Goal: Information Seeking & Learning: Learn about a topic

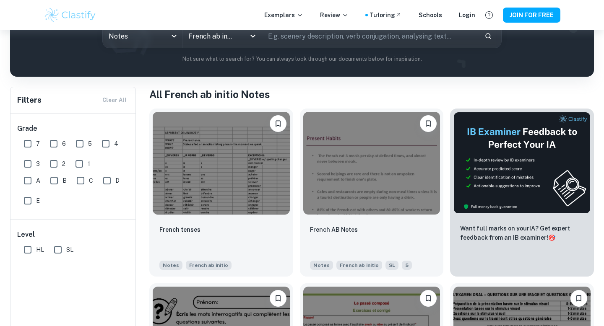
scroll to position [117, 0]
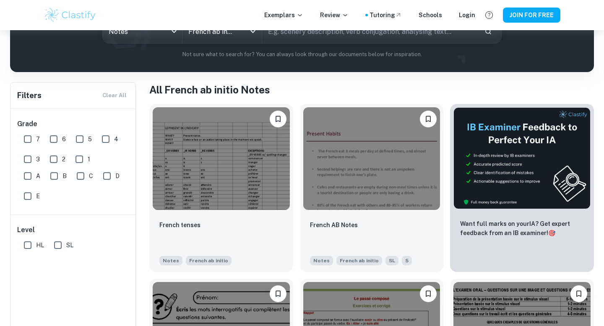
click at [61, 245] on input "SL" at bounding box center [57, 245] width 17 height 17
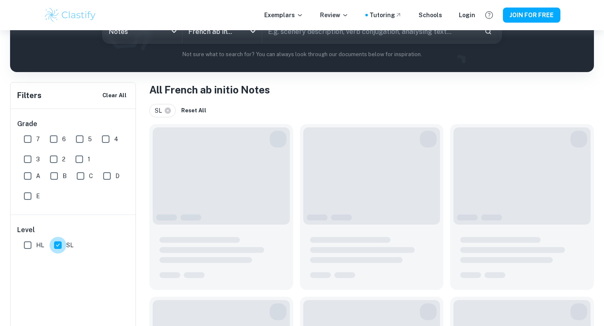
click at [60, 245] on input "SL" at bounding box center [57, 245] width 17 height 17
checkbox input "false"
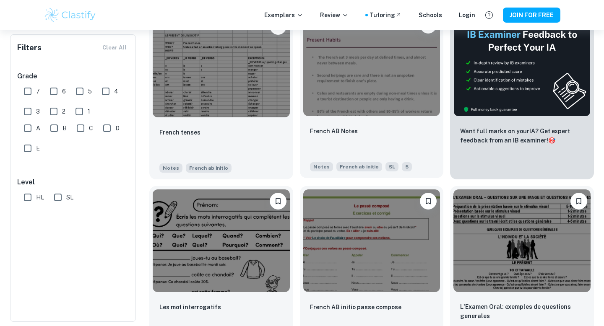
scroll to position [209, 0]
click at [365, 107] on img at bounding box center [371, 65] width 137 height 103
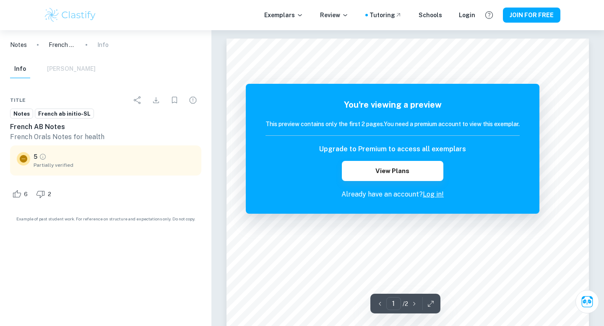
click at [436, 189] on div "You're viewing a preview This preview contains only the first 2 pages. You need…" at bounding box center [392, 149] width 254 height 101
click at [435, 194] on link "Log in!" at bounding box center [433, 194] width 21 height 8
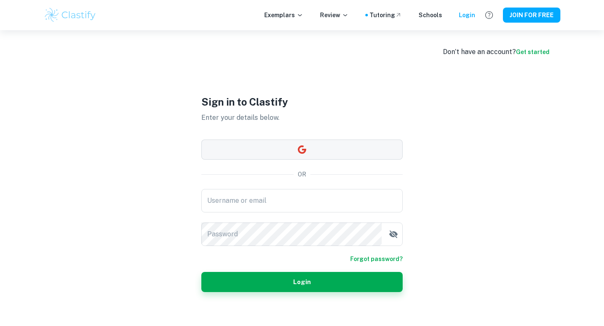
click at [356, 143] on button "button" at bounding box center [301, 150] width 201 height 20
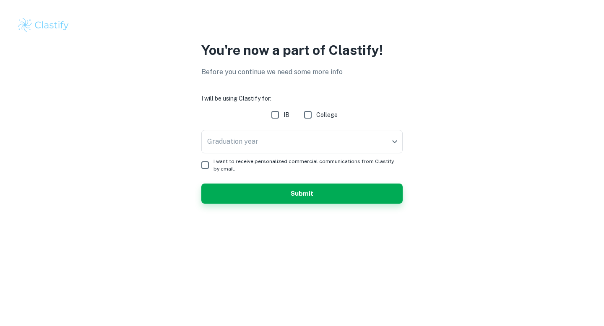
click at [274, 110] on input "IB" at bounding box center [275, 114] width 17 height 17
checkbox input "true"
click at [253, 144] on body "We value your privacy We use cookies to enhance your browsing experience, serve…" at bounding box center [302, 163] width 604 height 326
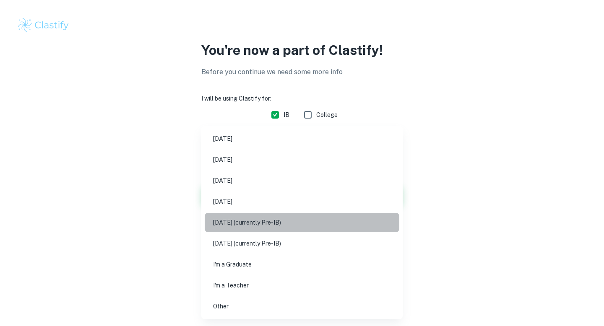
click at [243, 227] on li "May 2027 (currently Pre-IB)" at bounding box center [302, 222] width 195 height 19
type input "M27"
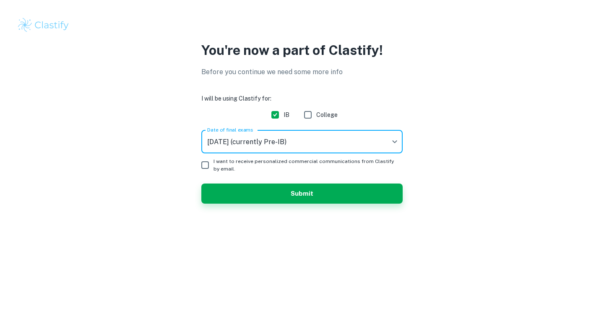
click at [266, 140] on body "We value your privacy We use cookies to enhance your browsing experience, serve…" at bounding box center [302, 163] width 604 height 326
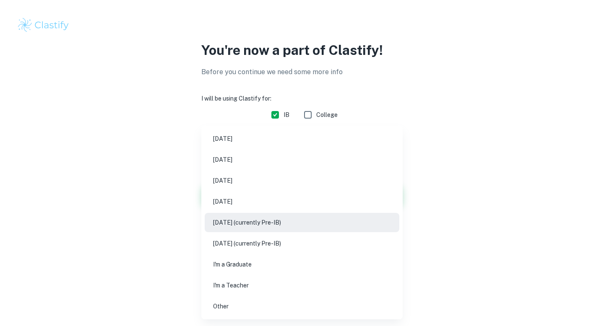
click at [152, 211] on div at bounding box center [302, 163] width 604 height 326
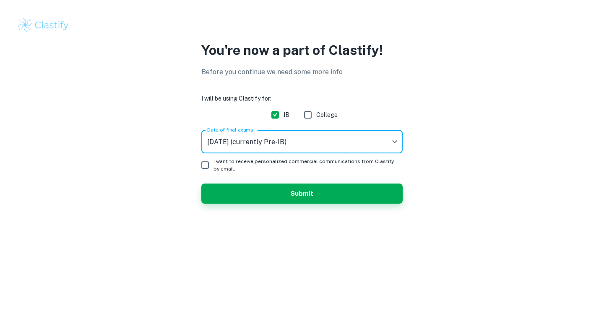
click at [200, 163] on input "I want to receive personalized commercial communications from Clastify by email." at bounding box center [205, 165] width 17 height 17
checkbox input "true"
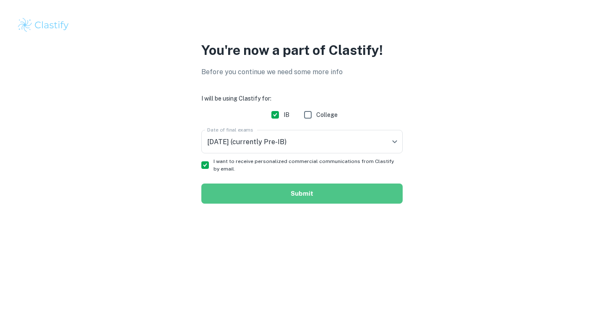
click at [227, 189] on button "Submit" at bounding box center [301, 194] width 201 height 20
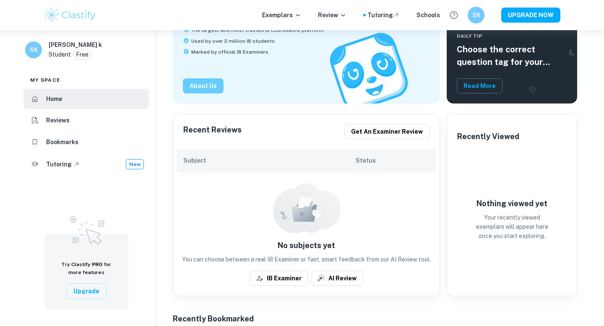
scroll to position [94, 0]
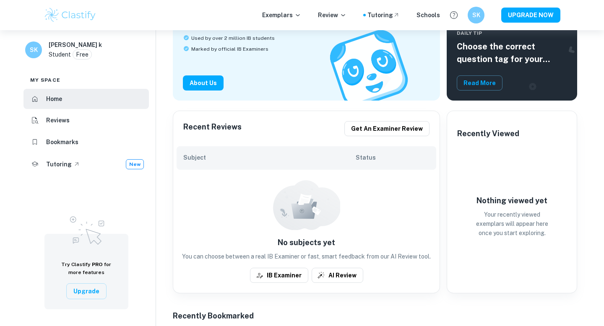
click at [298, 153] on h6 "Subject" at bounding box center [269, 157] width 172 height 9
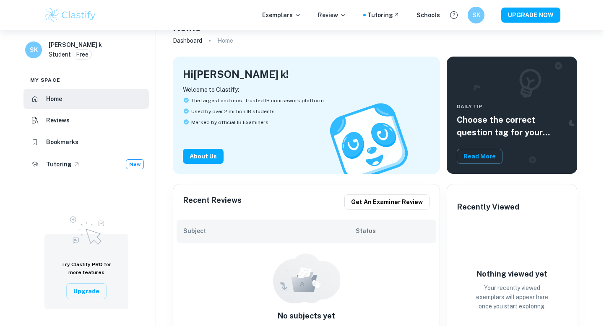
scroll to position [0, 0]
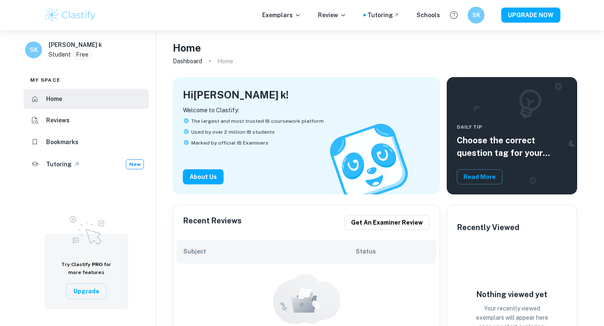
click at [195, 249] on h6 "Subject" at bounding box center [269, 251] width 172 height 9
click at [296, 18] on p "Exemplars" at bounding box center [281, 14] width 39 height 9
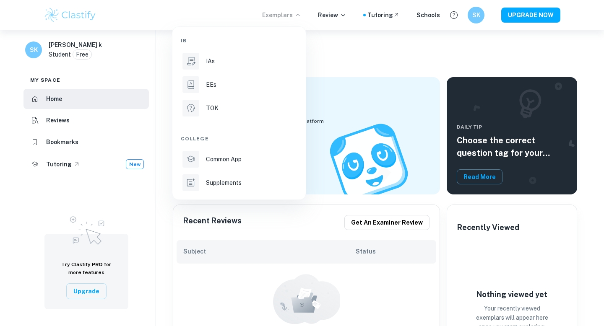
click at [338, 20] on div at bounding box center [302, 163] width 604 height 326
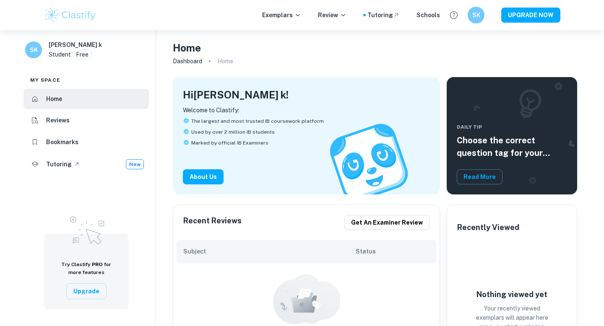
click at [339, 16] on div "IB IAs EEs TOK College Common App Supplements" at bounding box center [302, 163] width 604 height 326
click at [339, 16] on p "Review" at bounding box center [332, 14] width 29 height 9
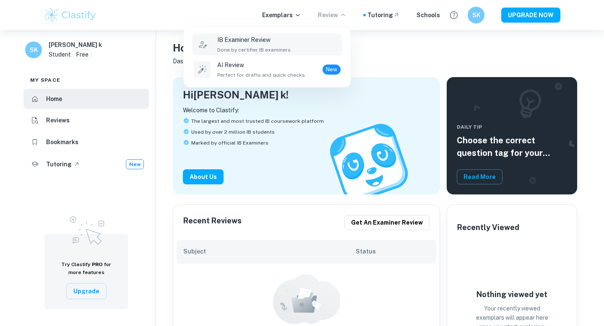
click at [306, 49] on div "IB Examiner Review Done by certifier IB examiners." at bounding box center [278, 44] width 123 height 18
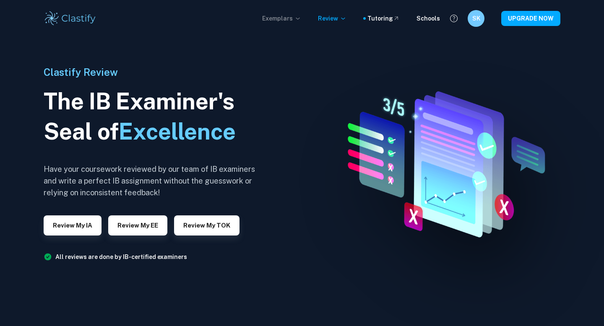
click at [292, 20] on p "Exemplars" at bounding box center [281, 18] width 39 height 9
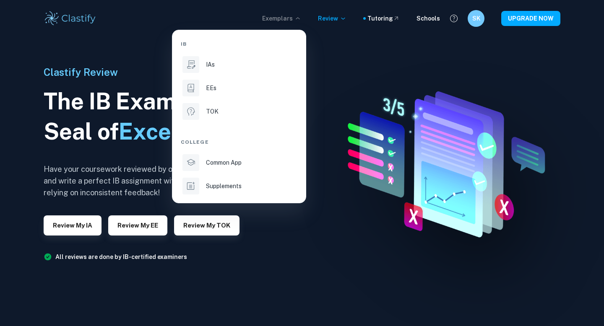
click at [396, 20] on div at bounding box center [302, 163] width 604 height 326
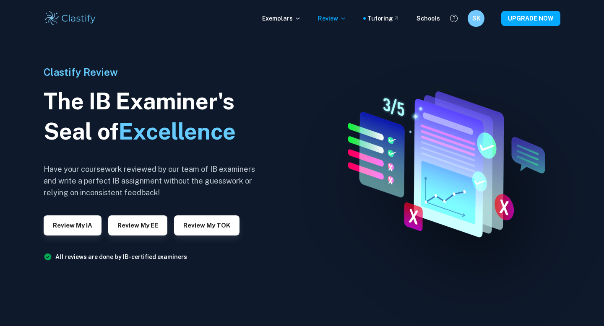
click at [396, 20] on icon at bounding box center [396, 18] width 7 height 7
click at [51, 20] on img at bounding box center [70, 18] width 53 height 17
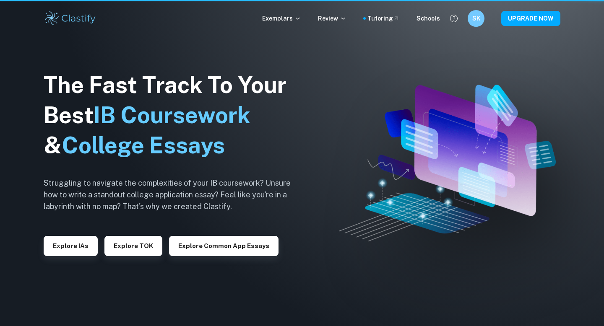
click at [80, 17] on img at bounding box center [70, 18] width 53 height 17
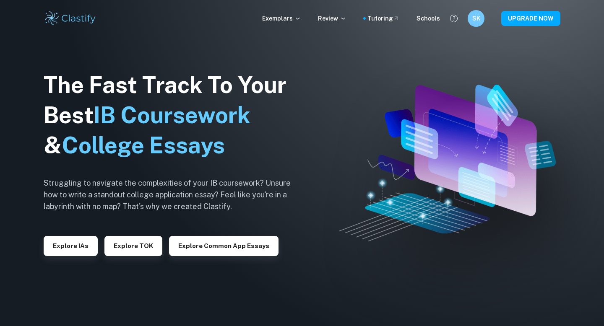
click at [82, 19] on img at bounding box center [70, 18] width 53 height 17
click at [221, 61] on div "The Fast Track To Your Best IB Coursework & College Essays Struggling to naviga…" at bounding box center [174, 163] width 260 height 287
click at [291, 24] on div "Exemplars Review Tutoring Schools SK UPGRADE NOW" at bounding box center [302, 18] width 537 height 17
click at [296, 18] on p "Exemplars" at bounding box center [281, 18] width 39 height 9
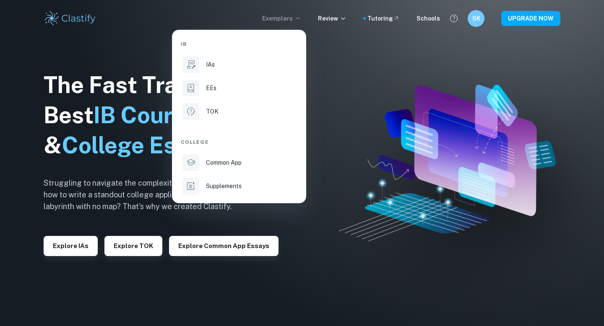
click at [385, 93] on div at bounding box center [302, 163] width 604 height 326
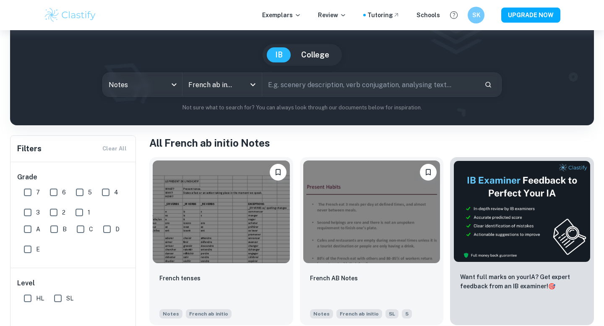
scroll to position [91, 0]
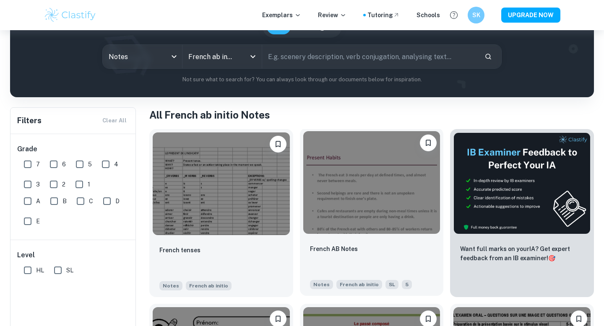
click at [355, 187] on img at bounding box center [371, 182] width 137 height 103
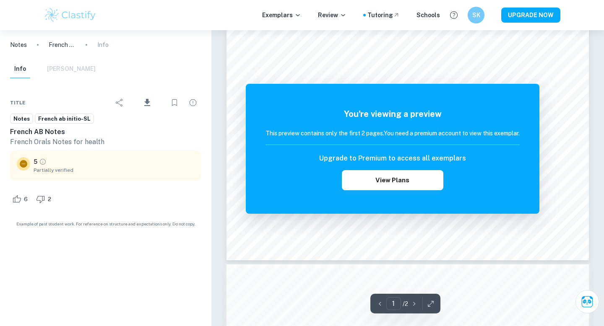
scroll to position [141, 0]
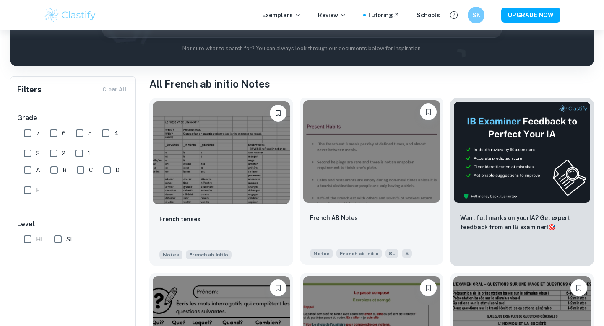
scroll to position [132, 0]
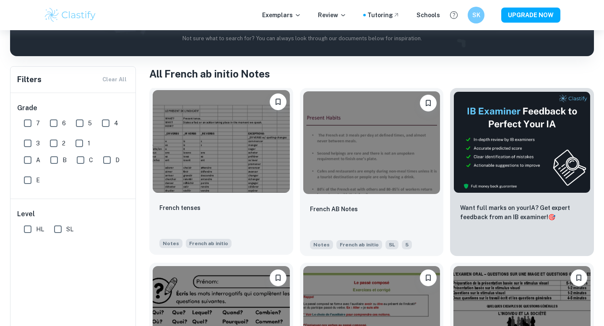
click at [245, 168] on img at bounding box center [221, 141] width 137 height 103
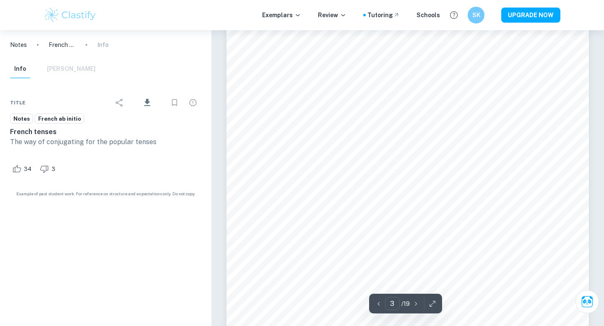
scroll to position [1079, 0]
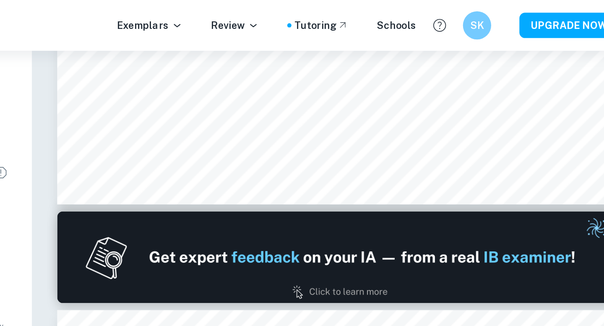
type input "1"
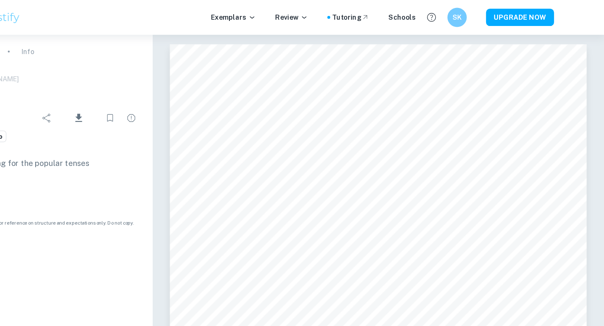
scroll to position [0, 0]
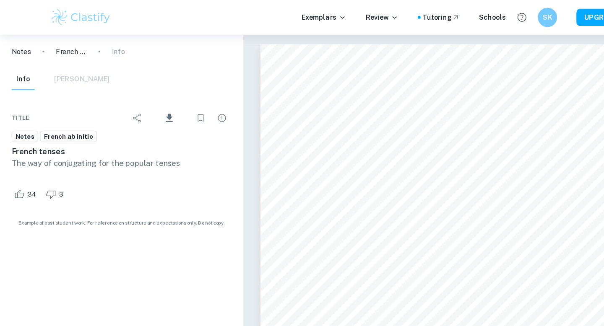
click at [70, 73] on div "Info [PERSON_NAME]" at bounding box center [53, 69] width 86 height 18
click at [45, 62] on div "Info [PERSON_NAME]" at bounding box center [53, 69] width 86 height 18
click at [45, 66] on div "Info [PERSON_NAME]" at bounding box center [53, 69] width 86 height 18
click at [59, 66] on div "Info [PERSON_NAME]" at bounding box center [53, 69] width 86 height 18
click at [21, 120] on span "Notes" at bounding box center [21, 119] width 22 height 8
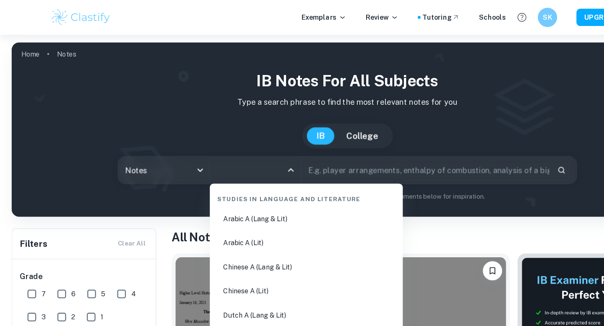
click at [231, 142] on input "All Subjects" at bounding box center [215, 148] width 59 height 16
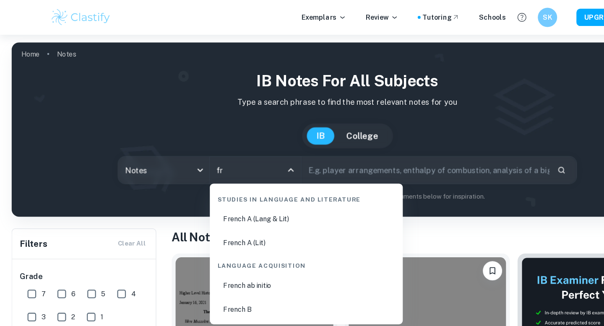
type input "fre"
click at [256, 252] on li "French ab initio" at bounding box center [266, 248] width 161 height 19
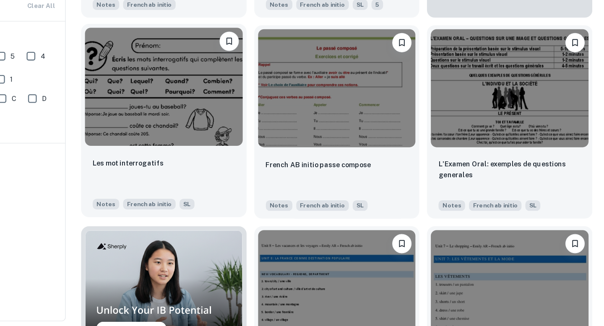
scroll to position [330, 0]
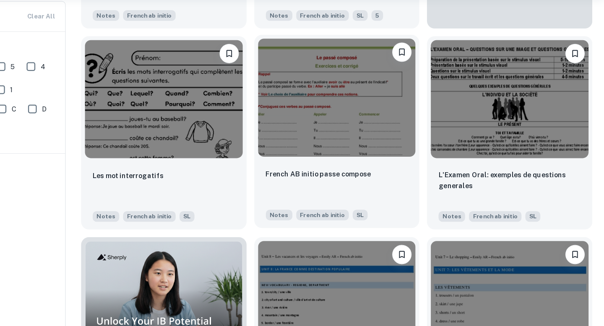
click at [355, 157] on img at bounding box center [371, 118] width 137 height 103
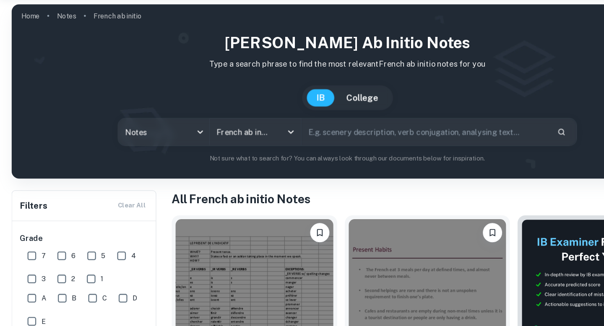
scroll to position [330, 0]
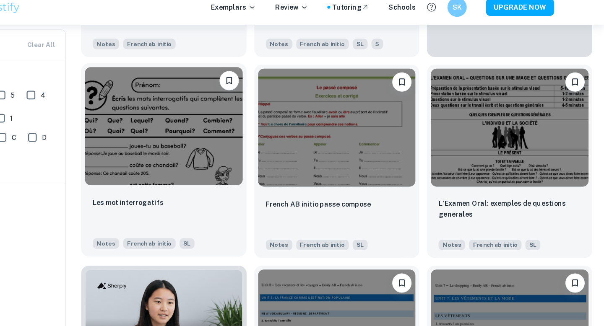
click at [234, 149] on img at bounding box center [221, 118] width 137 height 103
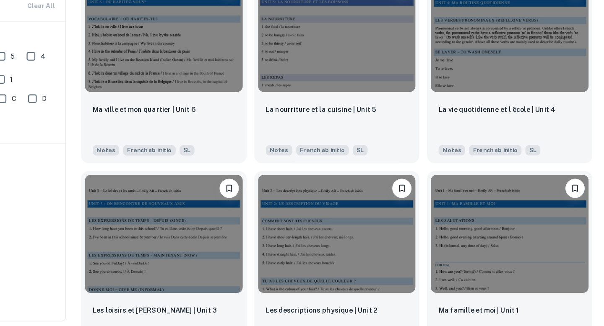
scroll to position [762, 0]
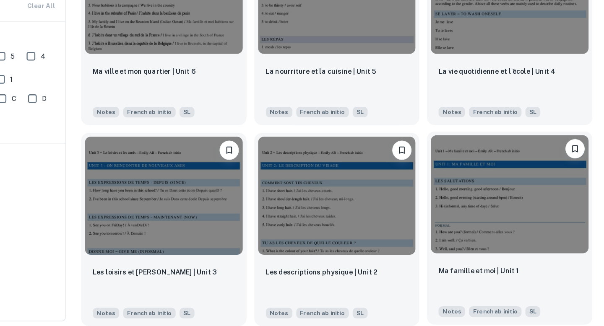
click at [531, 210] on img at bounding box center [521, 211] width 137 height 103
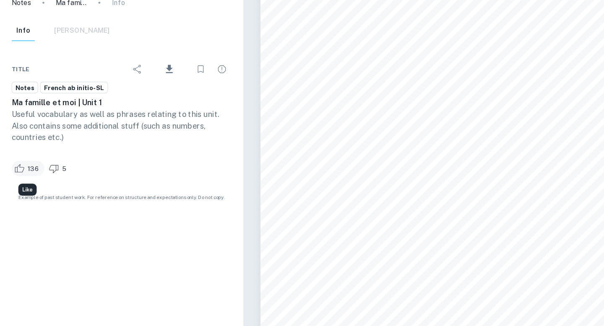
scroll to position [5885, 0]
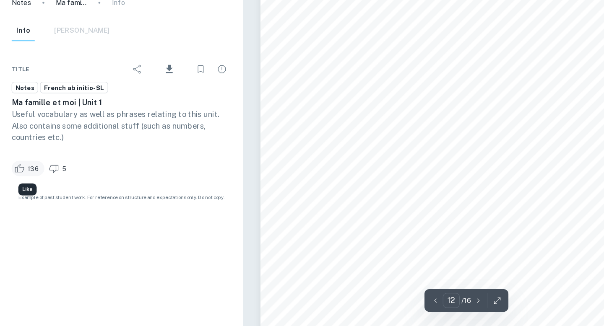
click at [21, 186] on span "136" at bounding box center [28, 189] width 19 height 8
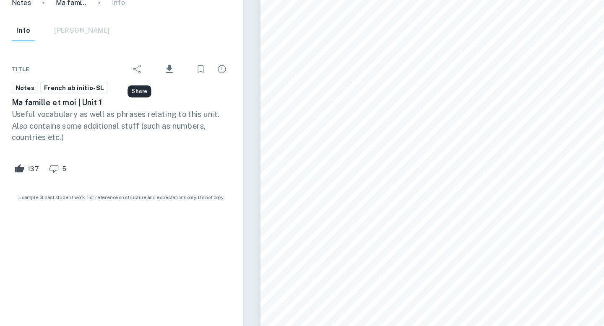
click at [126, 102] on button "Share" at bounding box center [119, 102] width 17 height 17
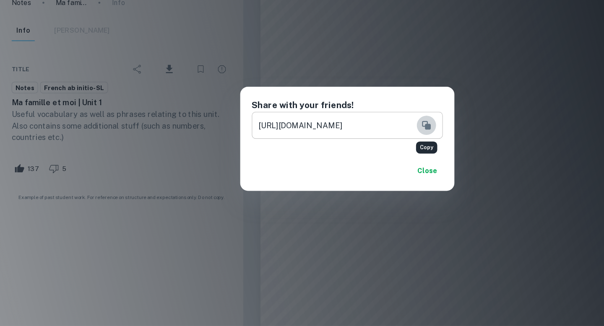
click at [371, 151] on icon "Copy" at bounding box center [371, 152] width 8 height 8
click at [370, 192] on button "Close" at bounding box center [371, 190] width 27 height 15
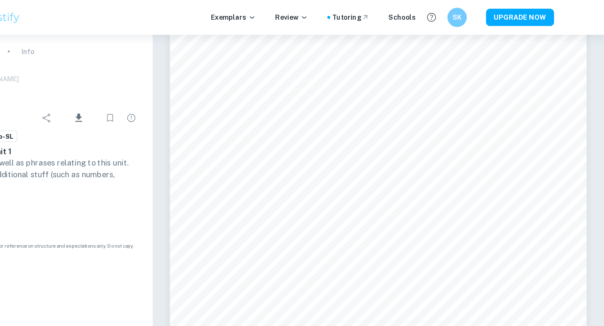
scroll to position [7055, 0]
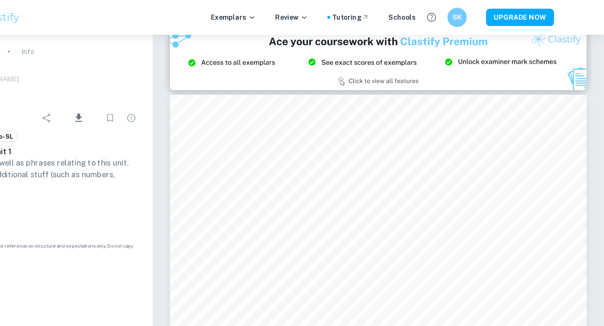
type input "14"
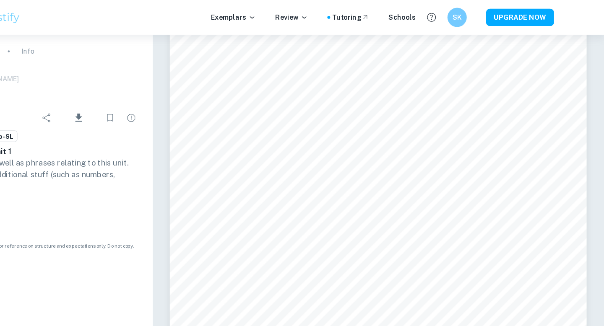
scroll to position [7061, 0]
